Goal: Task Accomplishment & Management: Manage account settings

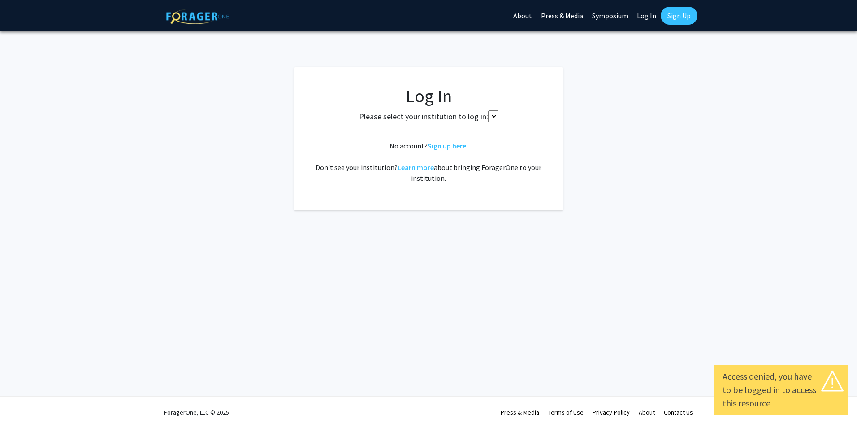
select select
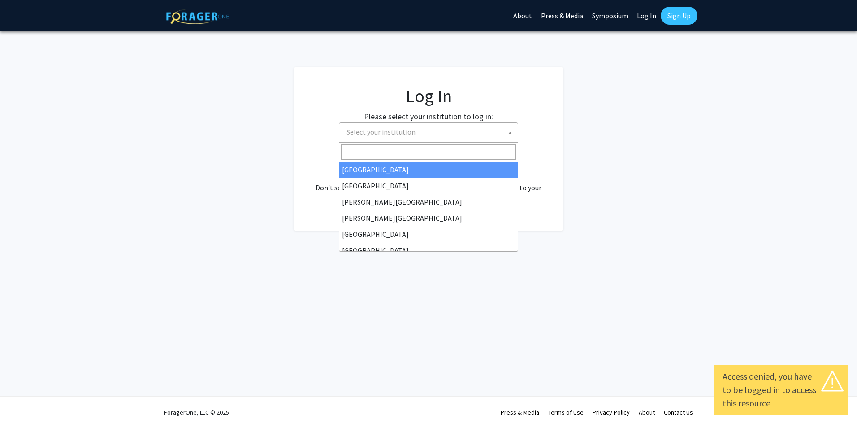
click at [484, 131] on span "Select your institution" at bounding box center [430, 132] width 175 height 18
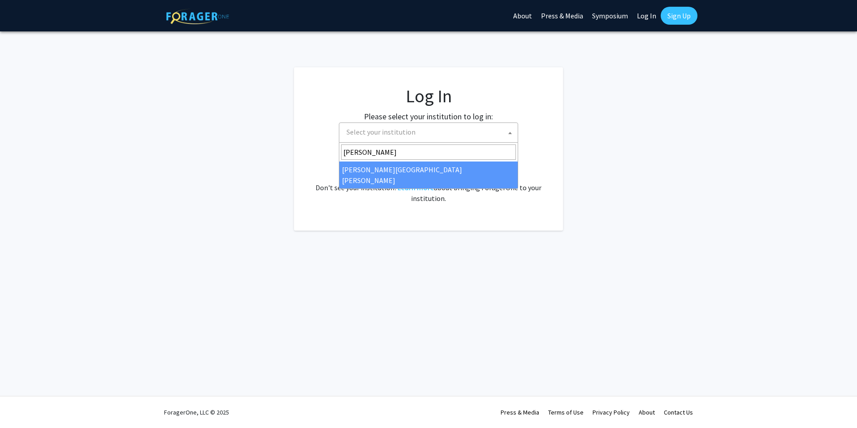
type input "johns"
select select "1"
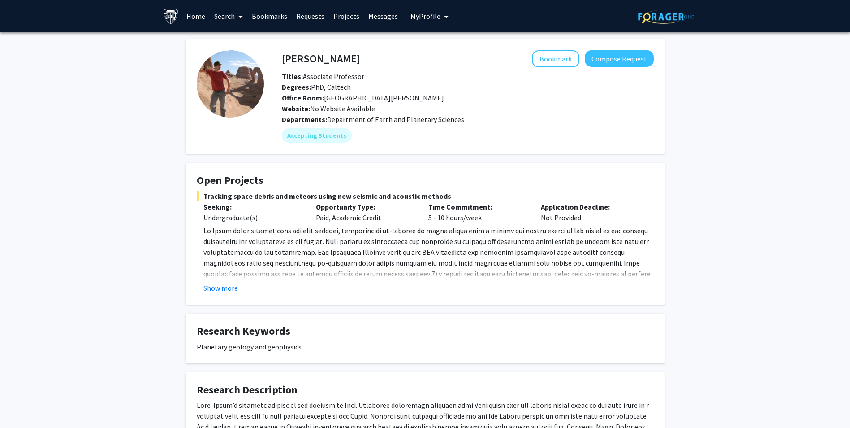
click at [268, 21] on link "Bookmarks" at bounding box center [269, 15] width 44 height 31
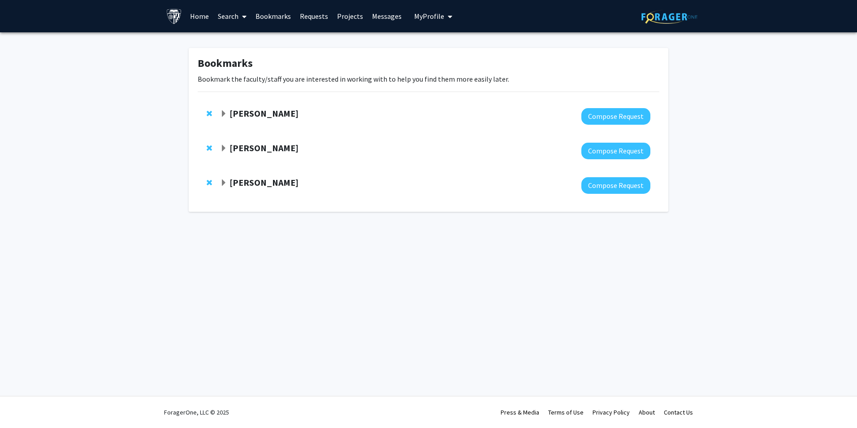
click at [269, 187] on strong "Jeffrey Tornheim" at bounding box center [263, 182] width 69 height 11
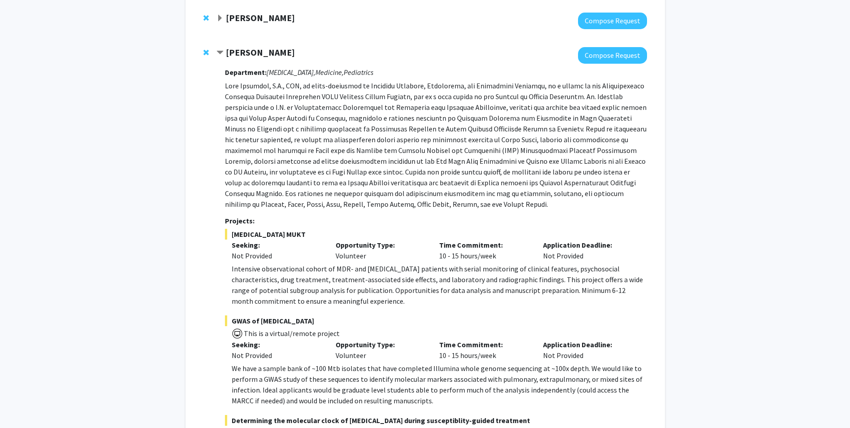
scroll to position [269, 0]
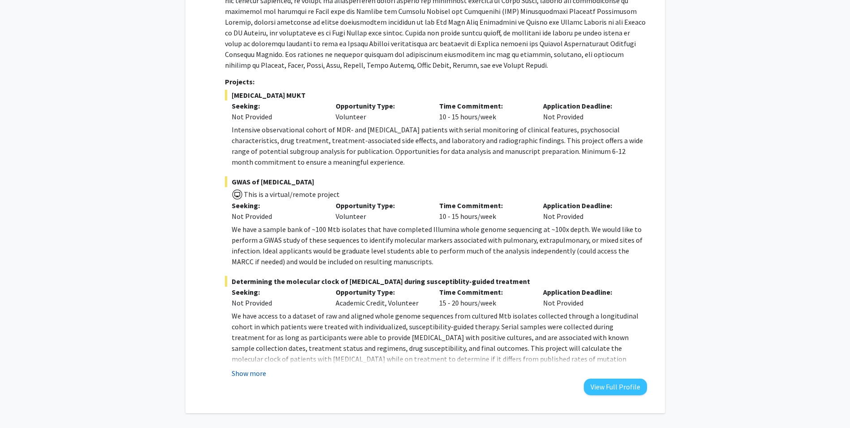
click at [248, 374] on button "Show more" at bounding box center [249, 373] width 35 height 11
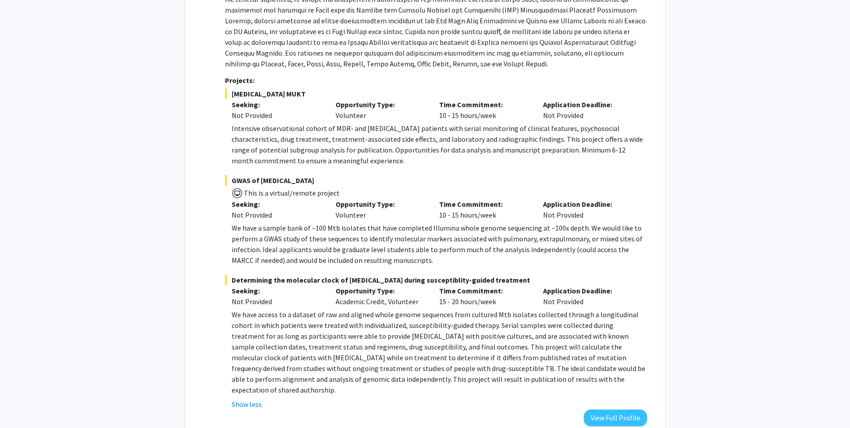
scroll to position [0, 0]
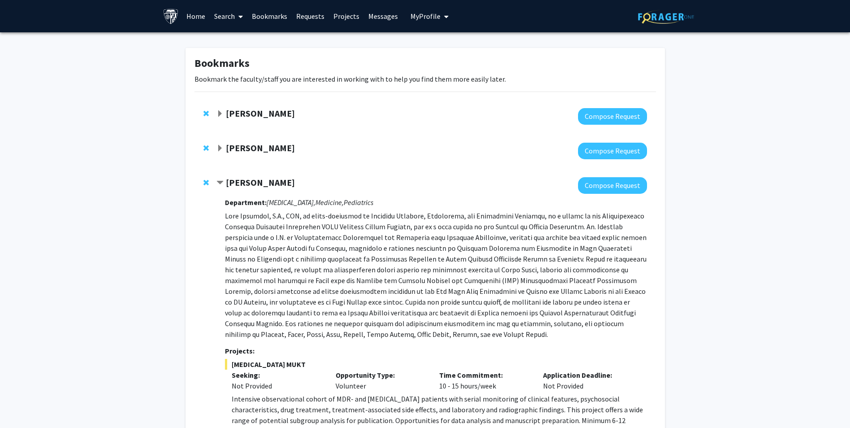
click at [260, 149] on strong "Arvind Pathak" at bounding box center [260, 147] width 69 height 11
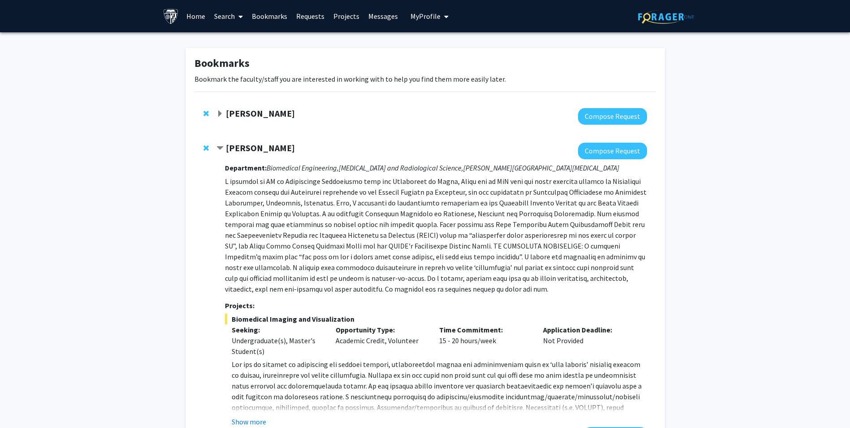
scroll to position [179, 0]
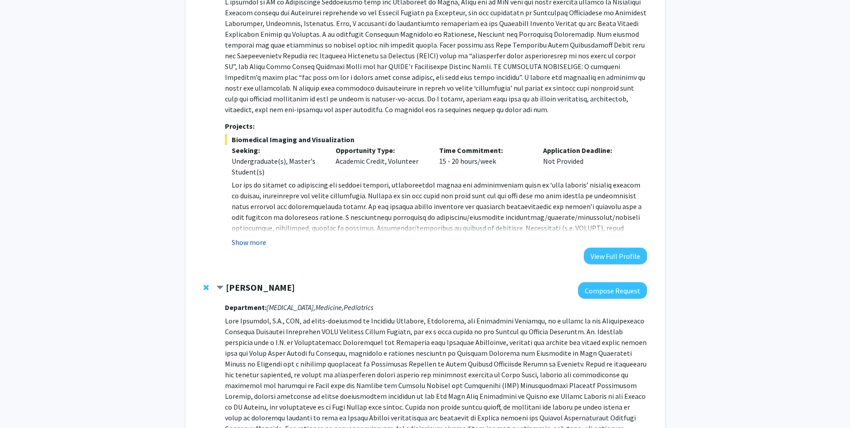
click at [250, 242] on button "Show more" at bounding box center [249, 242] width 35 height 11
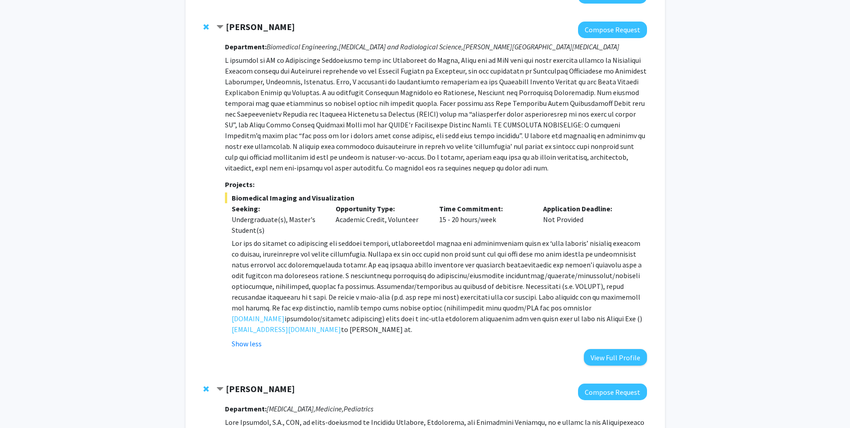
scroll to position [0, 0]
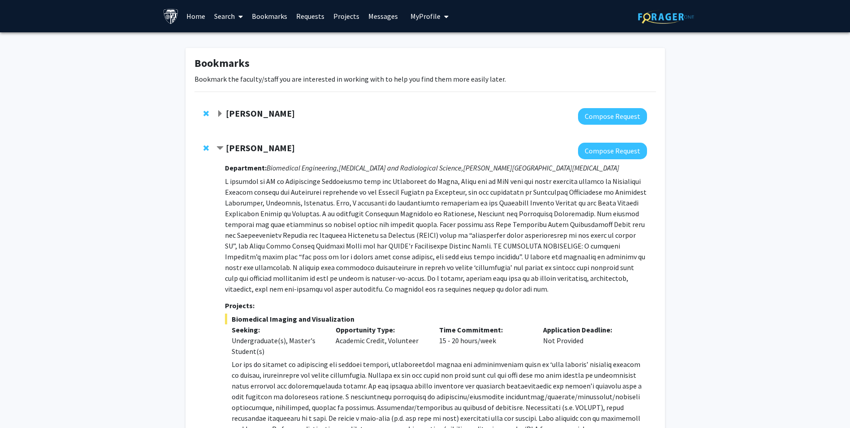
click at [247, 112] on strong "Kunal Parikh" at bounding box center [260, 113] width 69 height 11
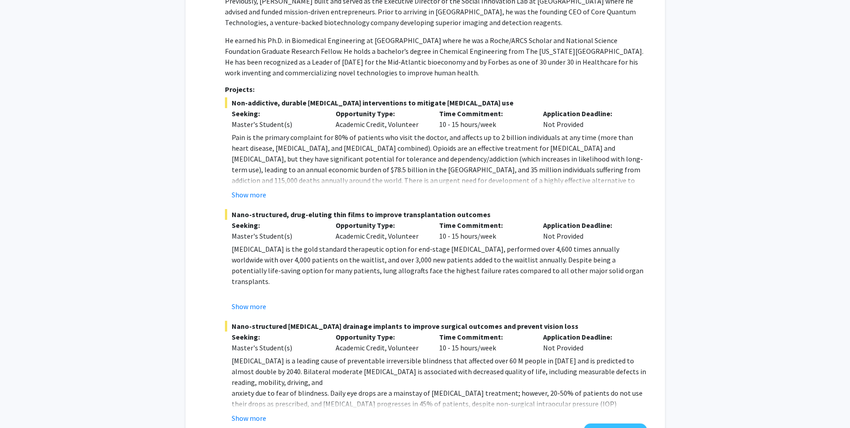
scroll to position [403, 0]
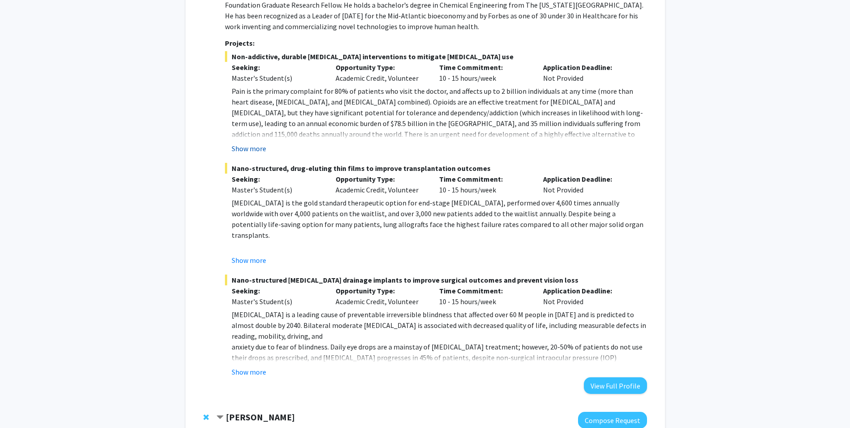
click at [261, 148] on button "Show more" at bounding box center [249, 148] width 35 height 11
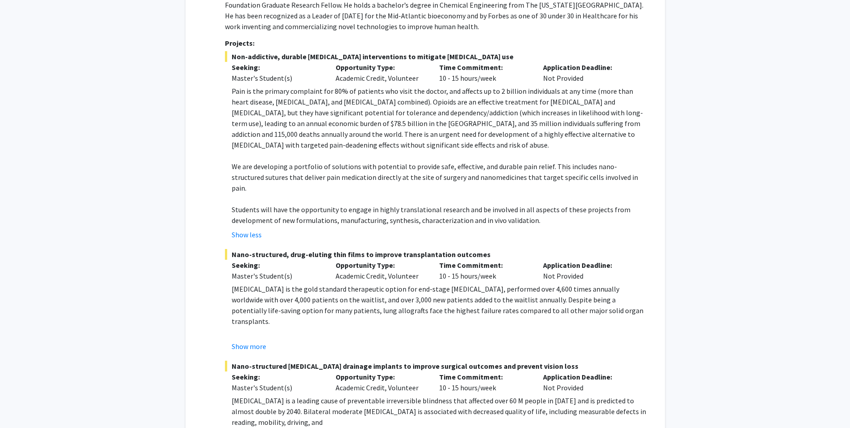
scroll to position [493, 0]
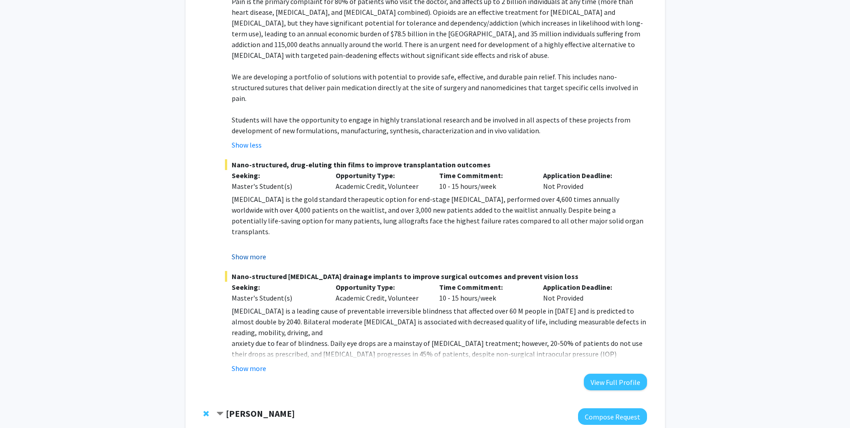
click at [241, 251] on button "Show more" at bounding box center [249, 256] width 35 height 11
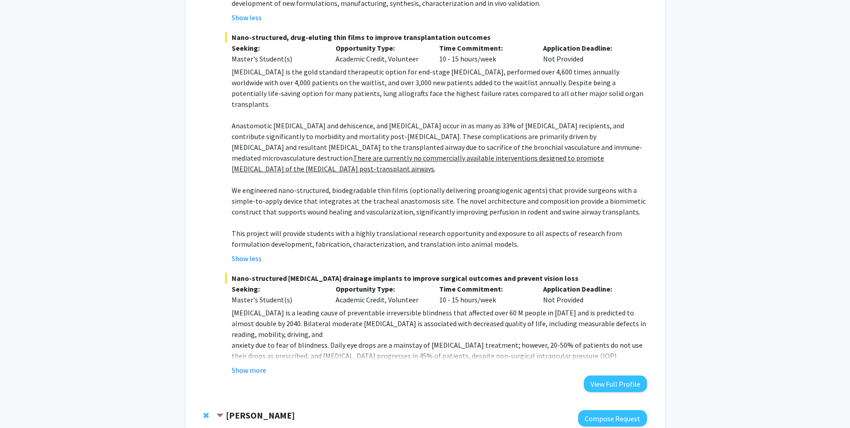
scroll to position [628, 0]
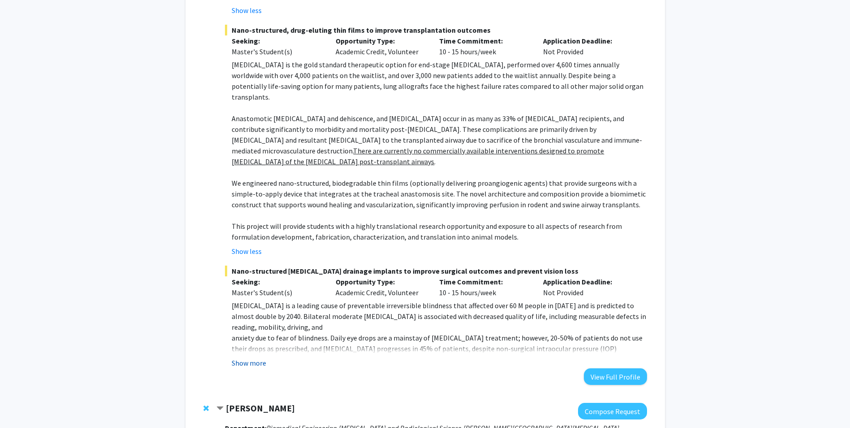
click at [244, 357] on button "Show more" at bounding box center [249, 362] width 35 height 11
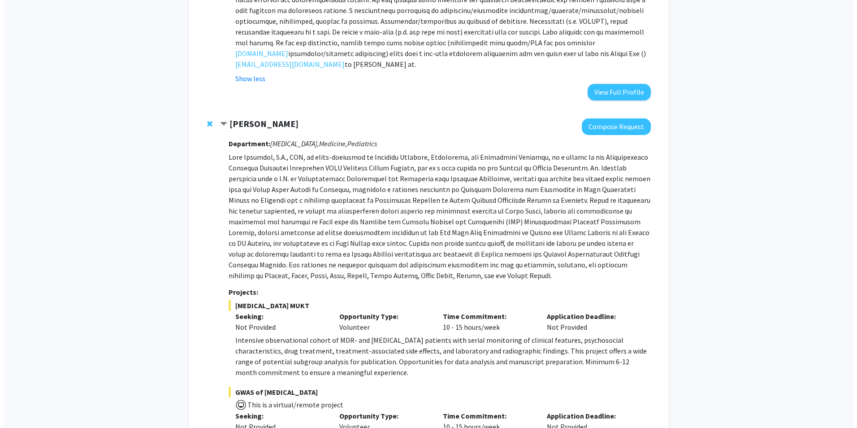
scroll to position [1255, 0]
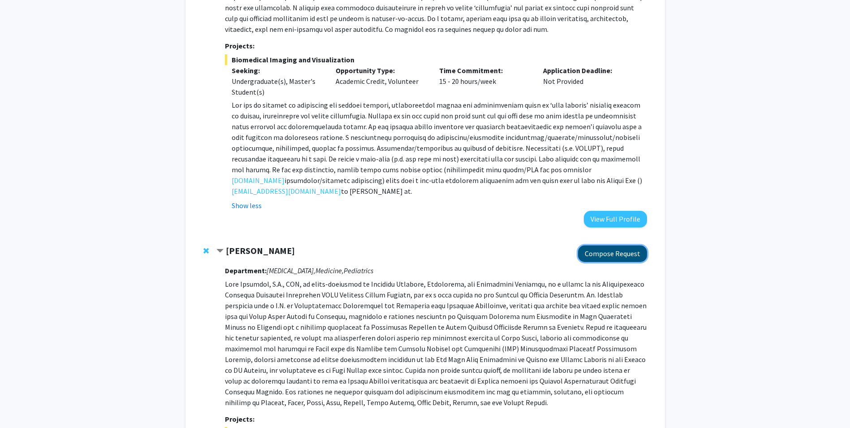
click at [622, 245] on button "Compose Request" at bounding box center [612, 253] width 69 height 17
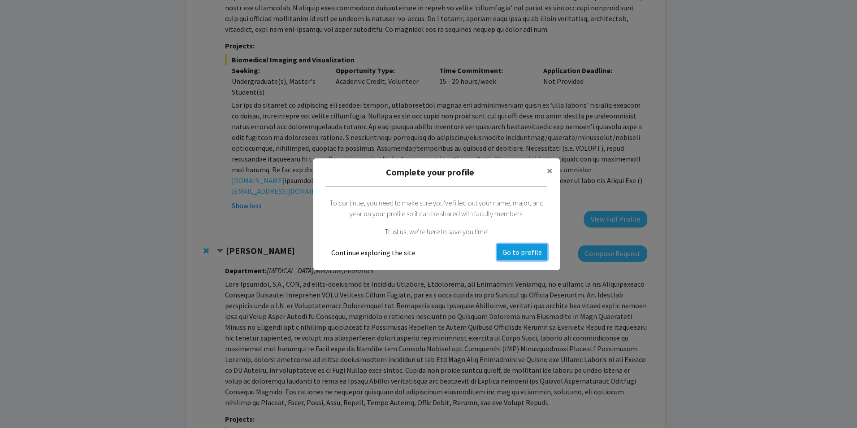
click at [523, 249] on button "Go to profile" at bounding box center [522, 252] width 50 height 16
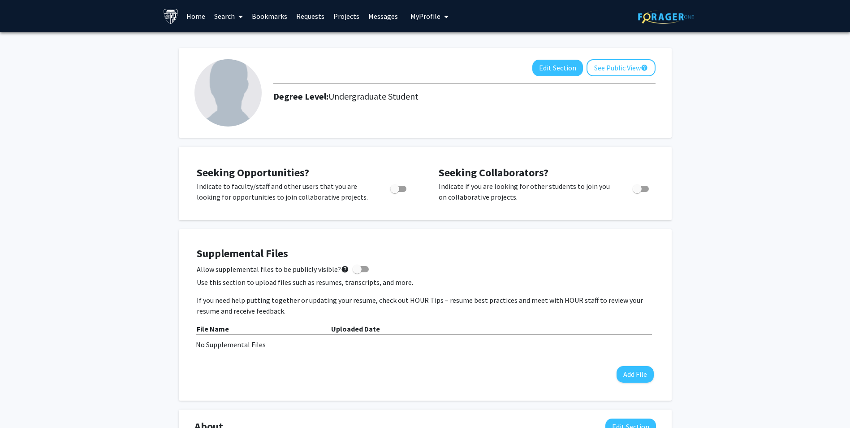
click at [366, 97] on span "Undergraduate Student" at bounding box center [374, 96] width 90 height 11
click at [612, 67] on button "See Public View help" at bounding box center [621, 67] width 69 height 17
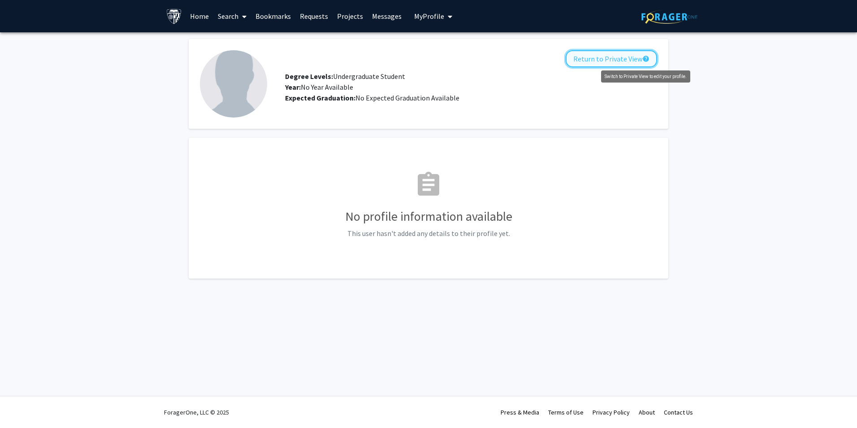
click at [649, 59] on mat-icon "help" at bounding box center [645, 58] width 7 height 11
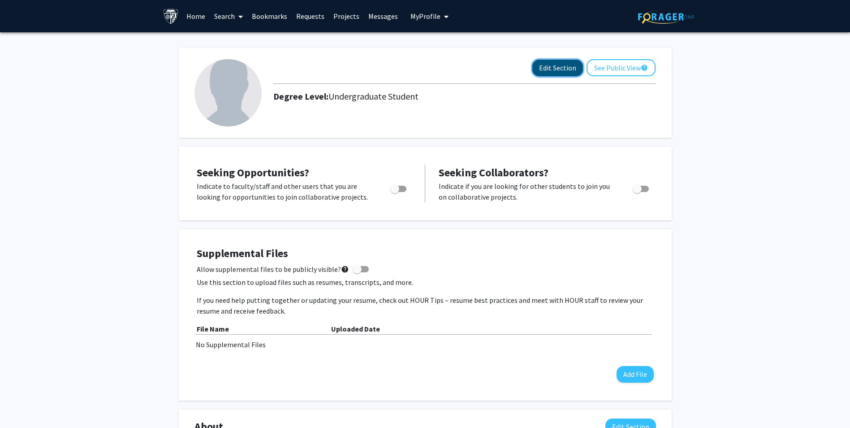
click at [537, 65] on button "Edit Section" at bounding box center [558, 68] width 51 height 17
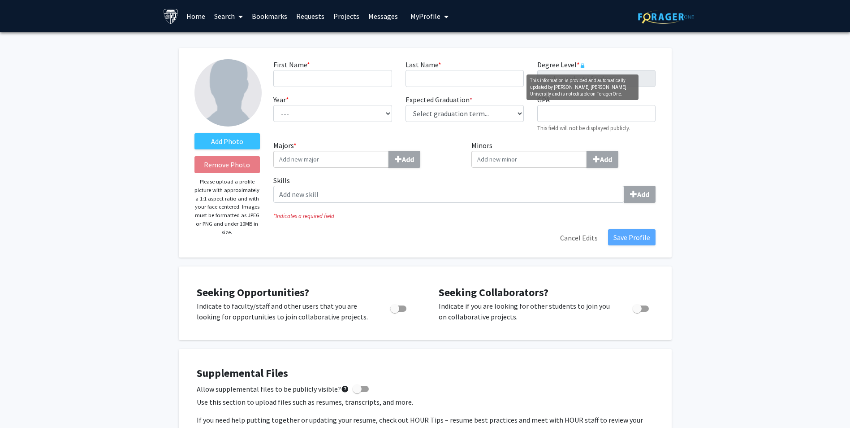
click at [581, 65] on rect "This information is provided and automatically updated by Johns Hopkins Univers…" at bounding box center [583, 66] width 4 height 3
click at [313, 158] on input "Majors * Add" at bounding box center [331, 159] width 116 height 17
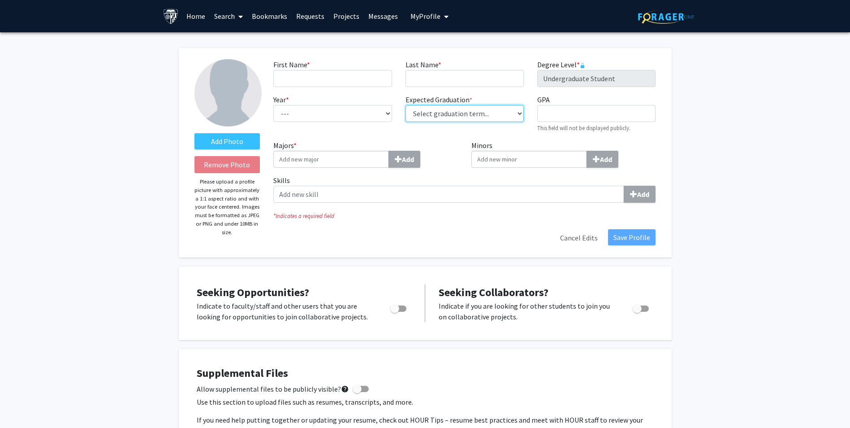
click at [505, 109] on select "Select graduation term... Spring 2018 Summer 2018 Fall 2018 Winter 2018 Spring …" at bounding box center [465, 113] width 118 height 17
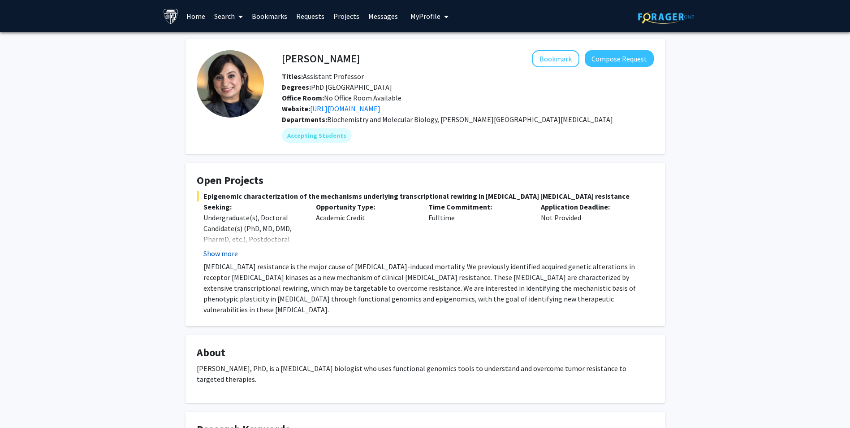
click at [233, 250] on button "Show more" at bounding box center [221, 253] width 35 height 11
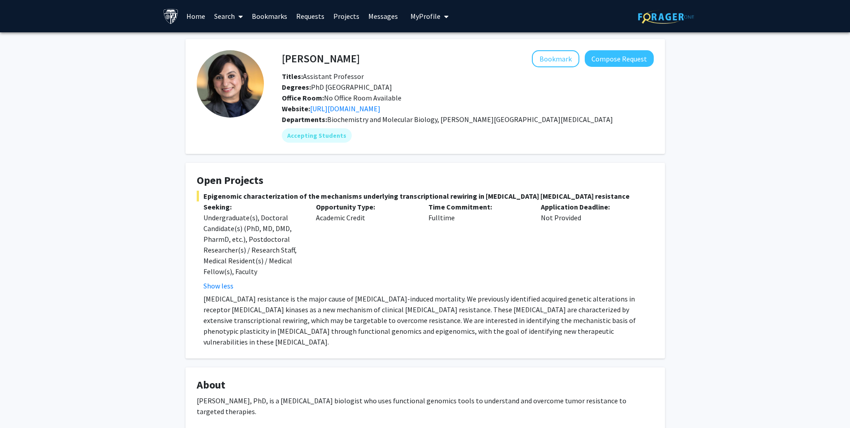
click at [261, 271] on div "Undergraduate(s), Doctoral Candidate(s) (PhD, MD, DMD, PharmD, etc.), Postdocto…" at bounding box center [253, 244] width 99 height 65
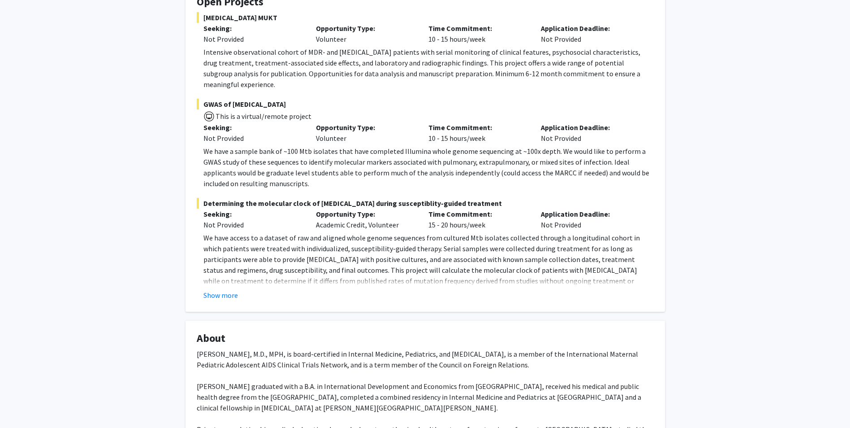
scroll to position [179, 0]
click at [212, 289] on button "Show more" at bounding box center [221, 294] width 35 height 11
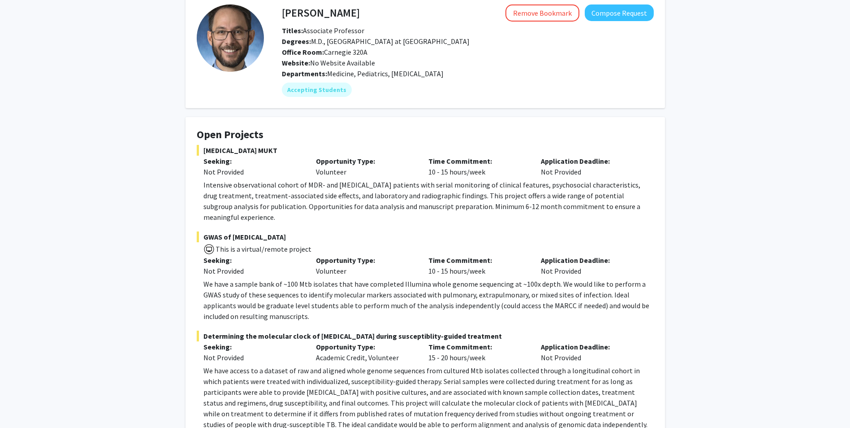
scroll to position [0, 0]
